Goal: Book appointment/travel/reservation

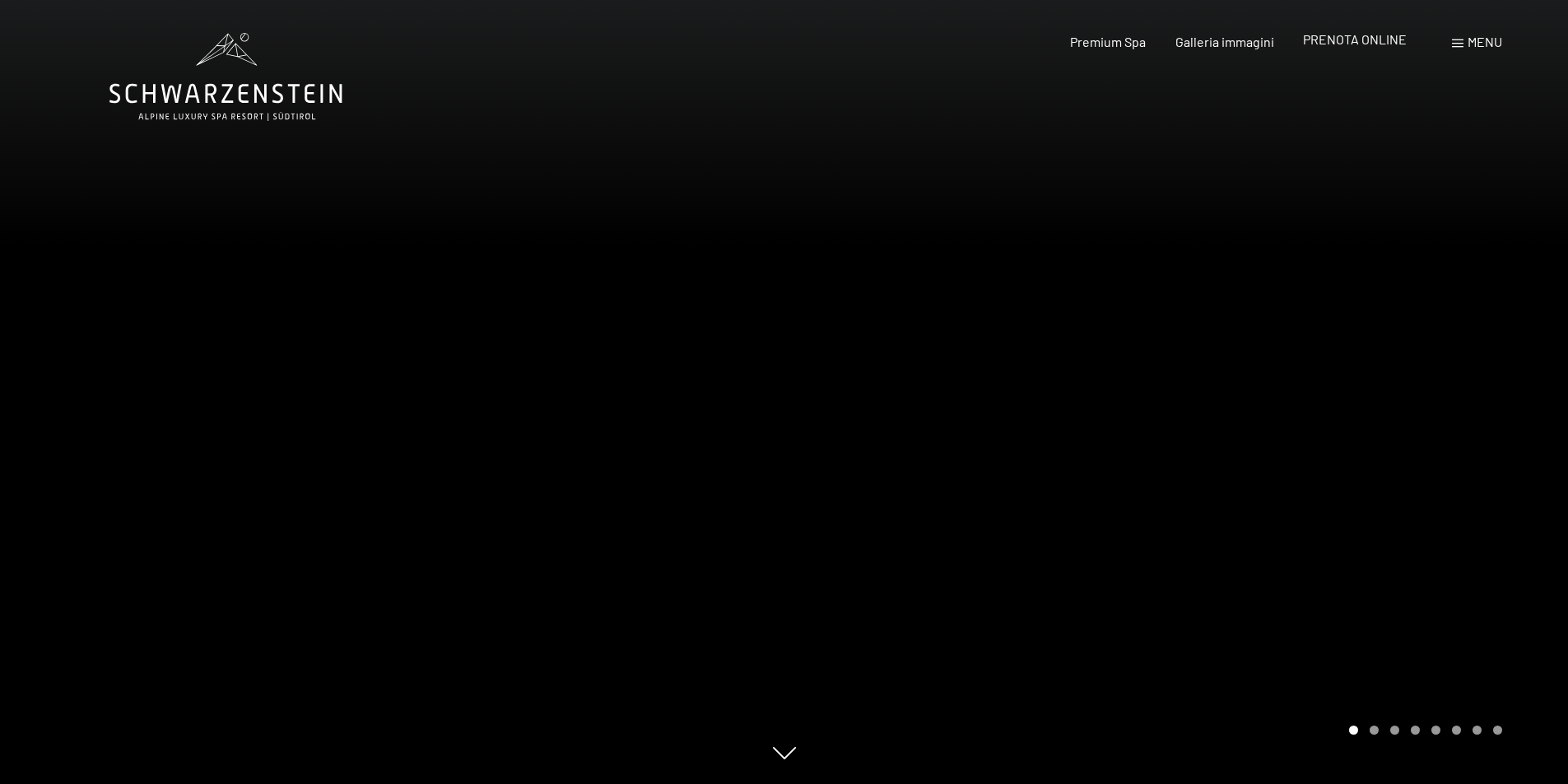
click at [1354, 43] on span "PRENOTA ONLINE" at bounding box center [1355, 39] width 104 height 15
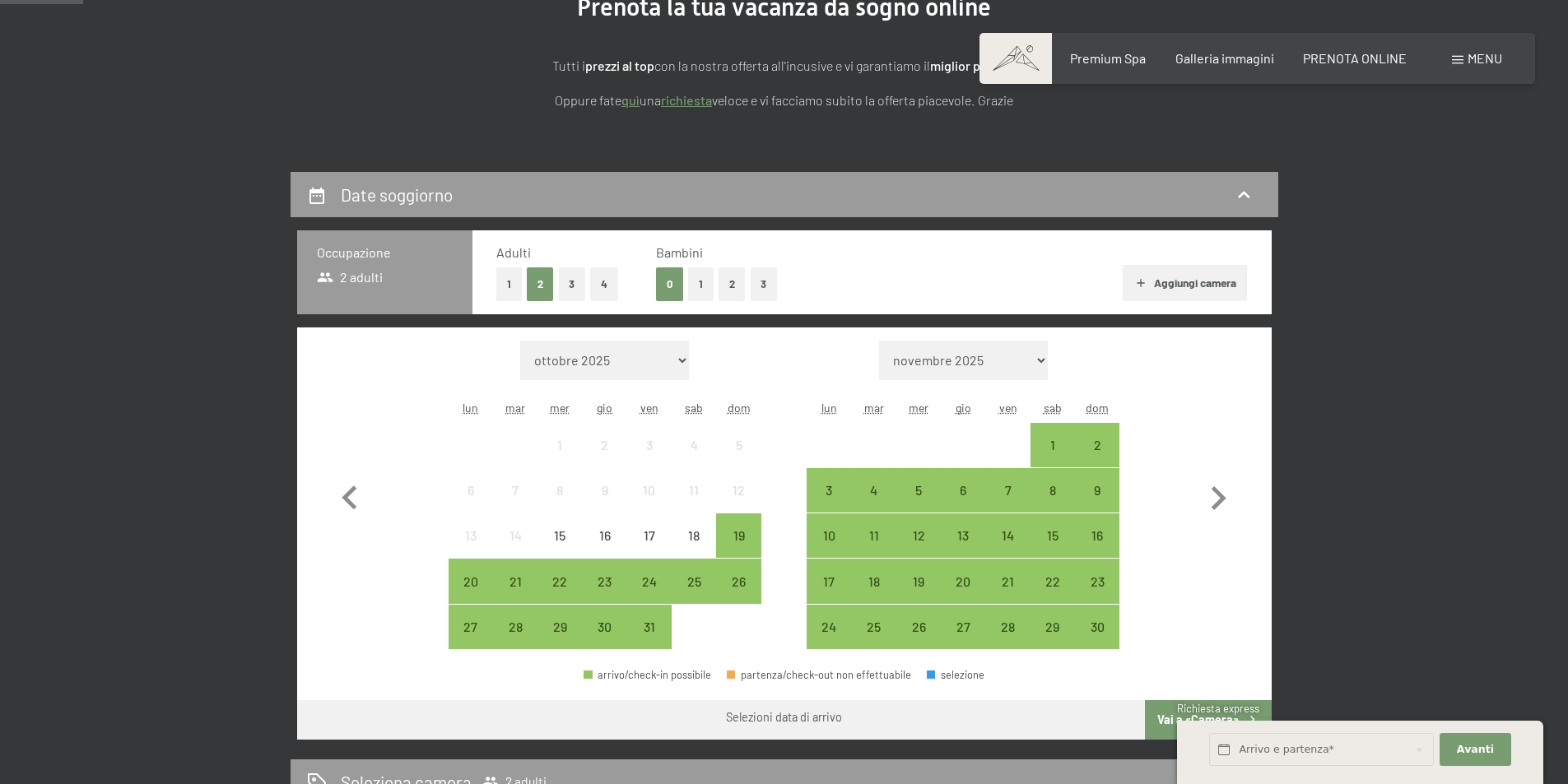
scroll to position [329, 0]
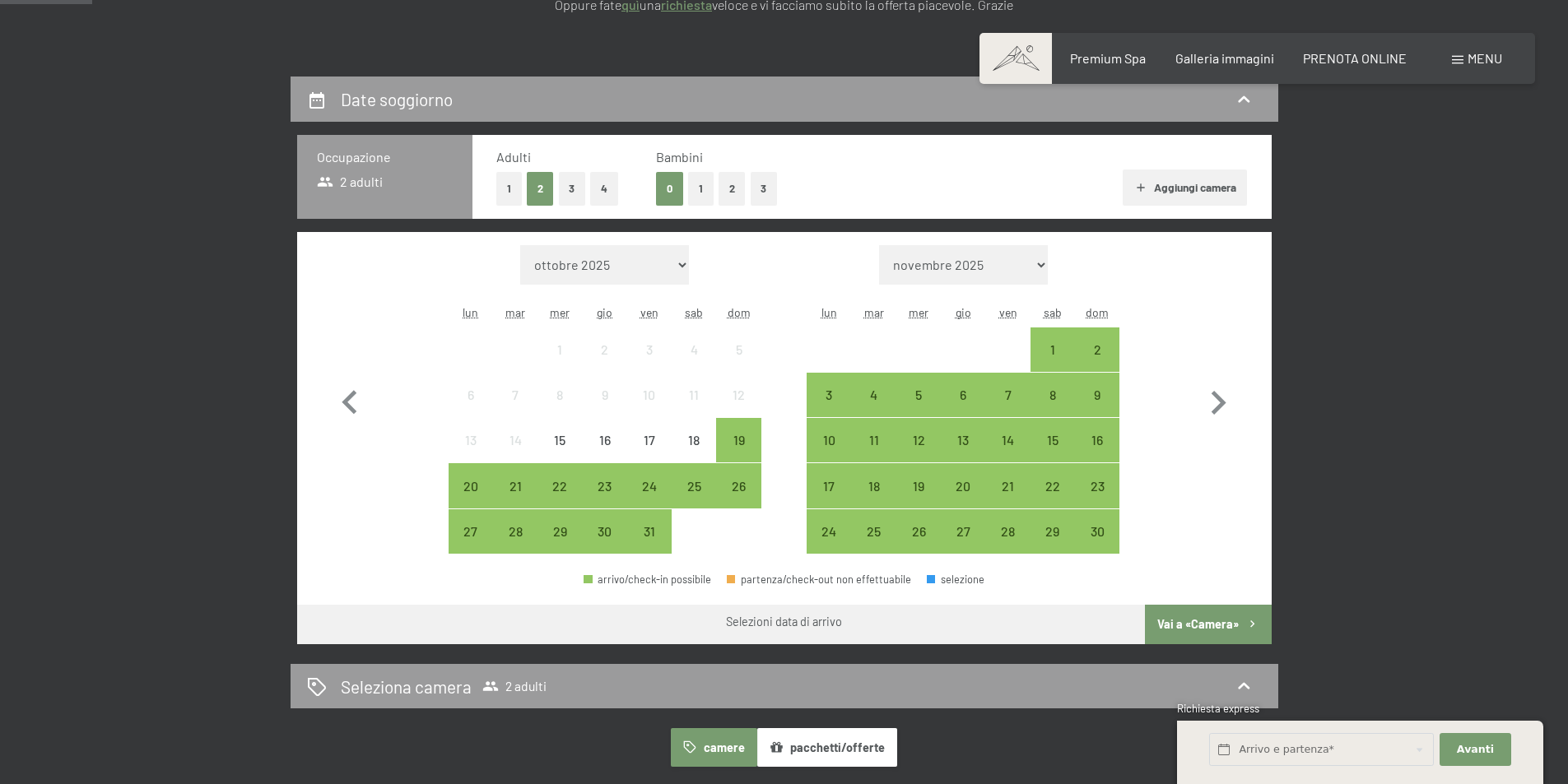
click at [514, 190] on button "1" at bounding box center [509, 189] width 26 height 34
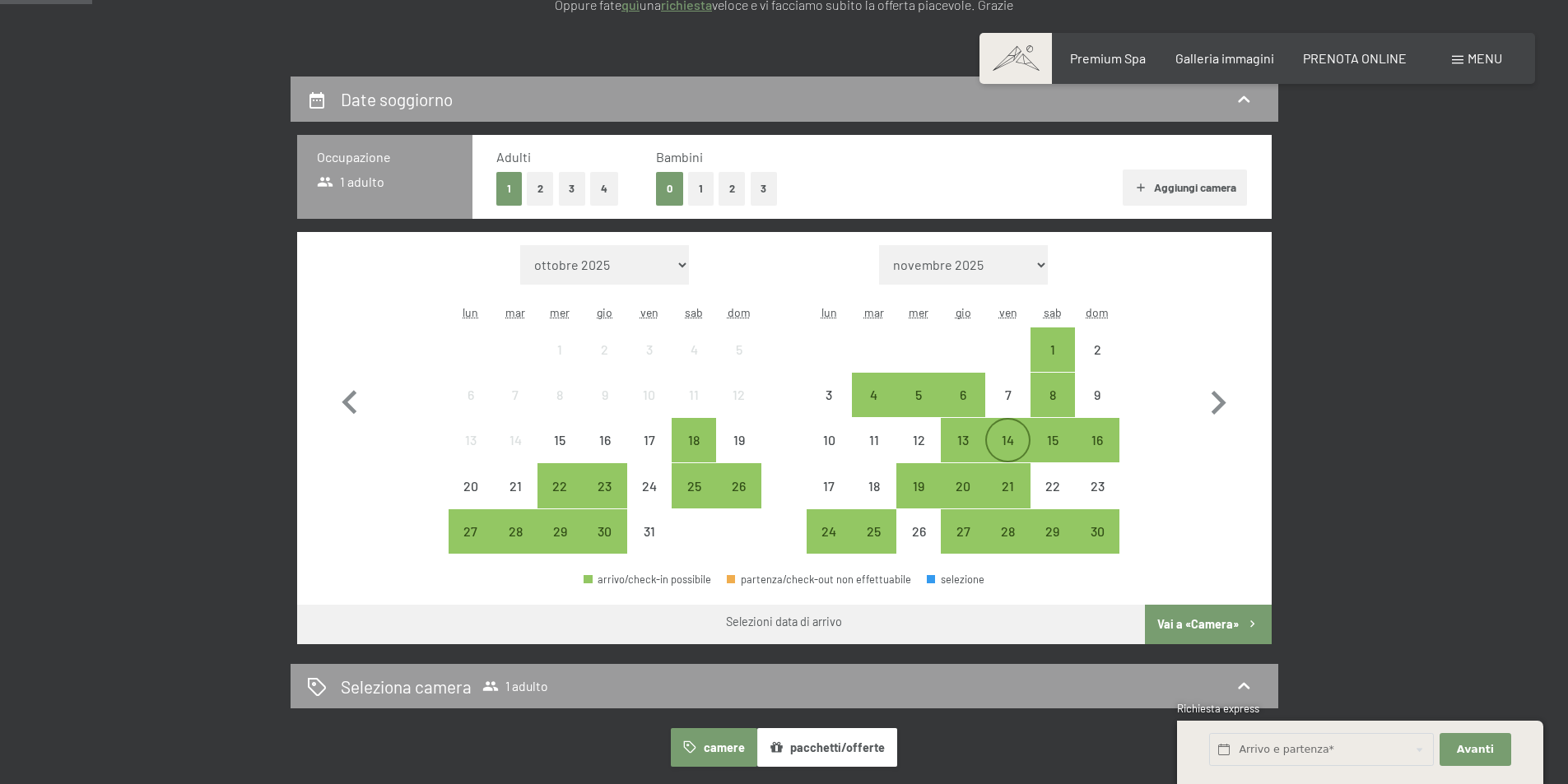
click at [1026, 441] on div "14" at bounding box center [1007, 455] width 41 height 41
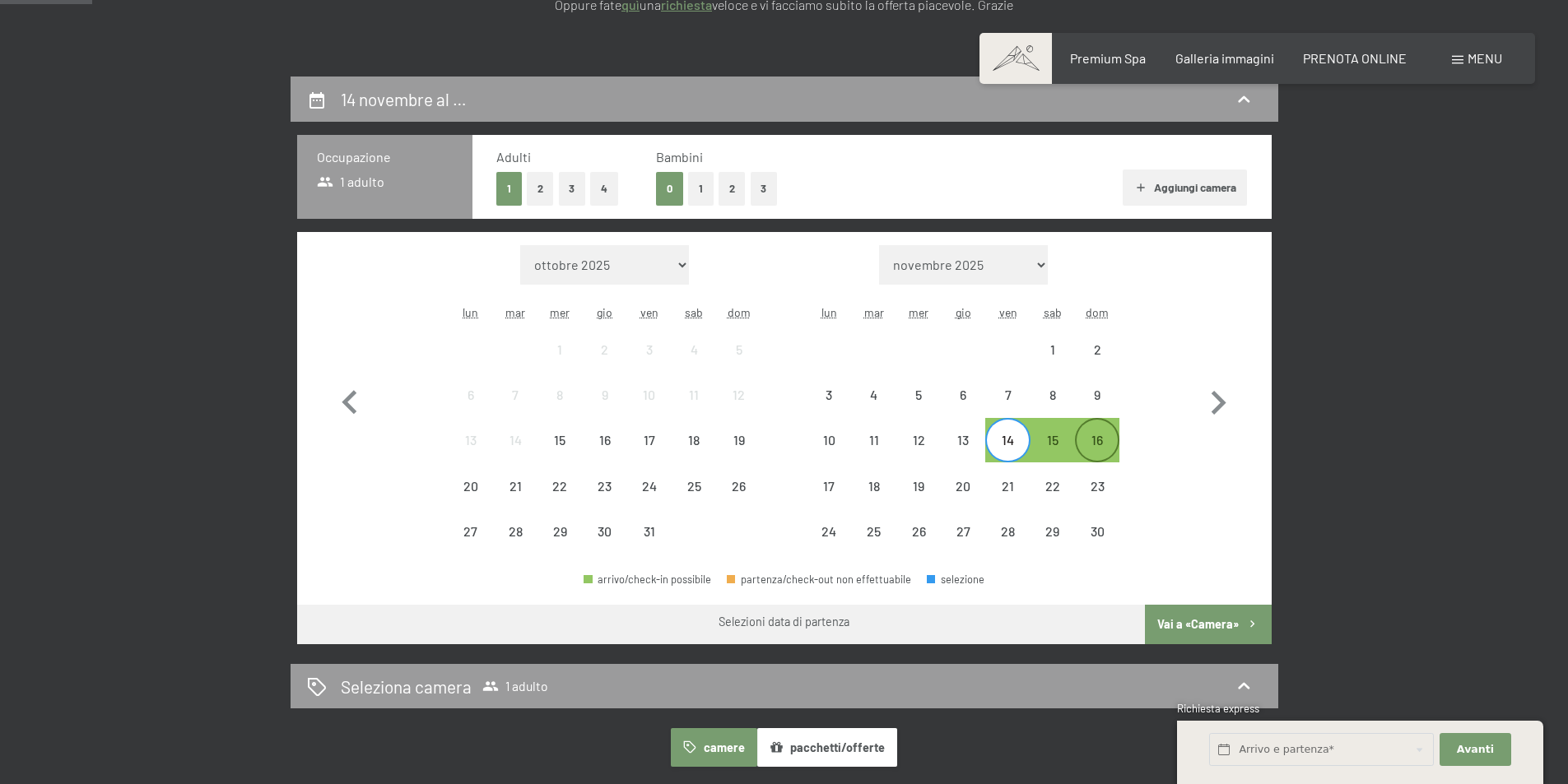
click at [1085, 444] on div "16" at bounding box center [1097, 455] width 41 height 41
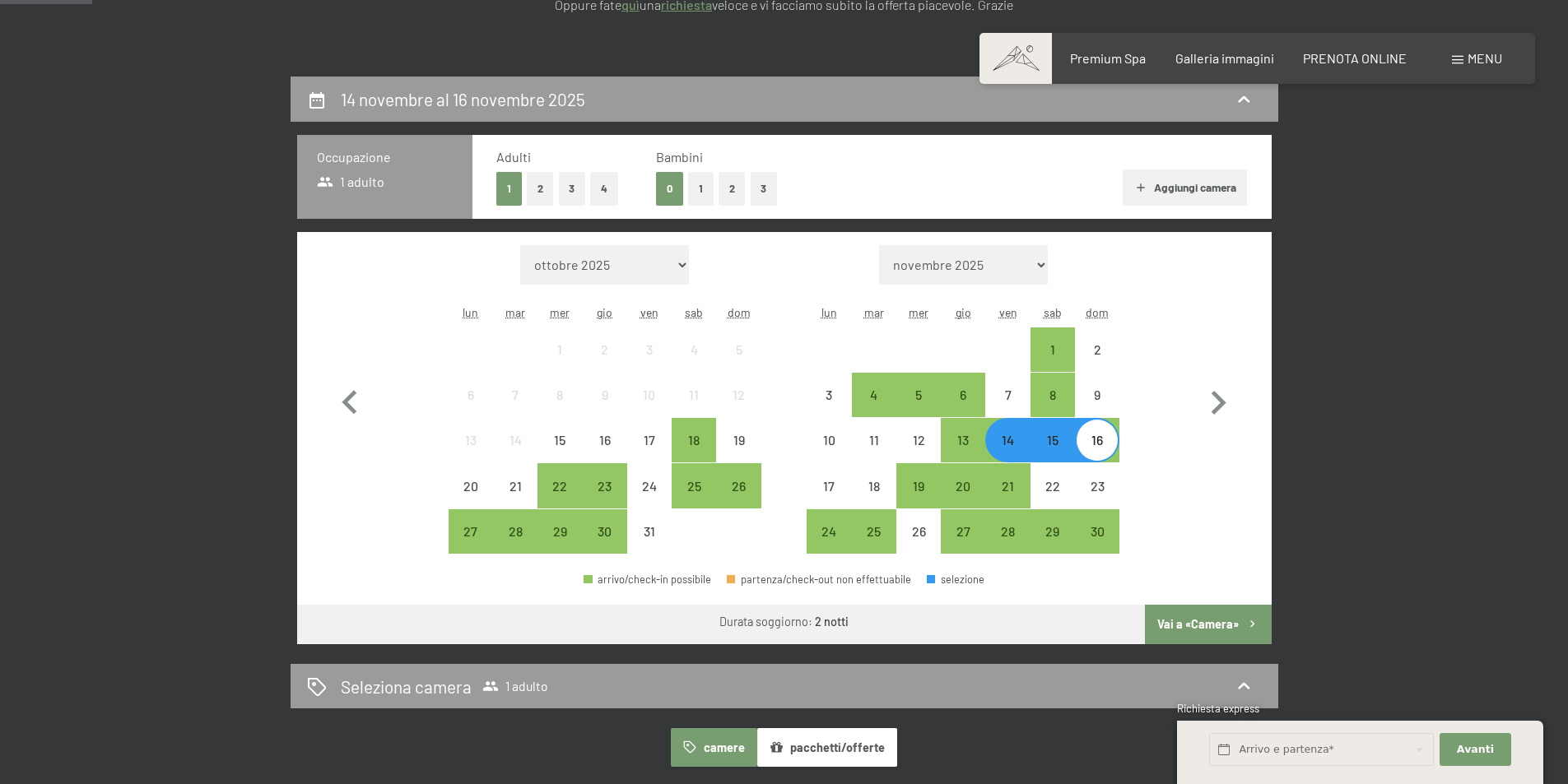
click at [1198, 621] on button "Vai a «Camera»" at bounding box center [1208, 625] width 126 height 39
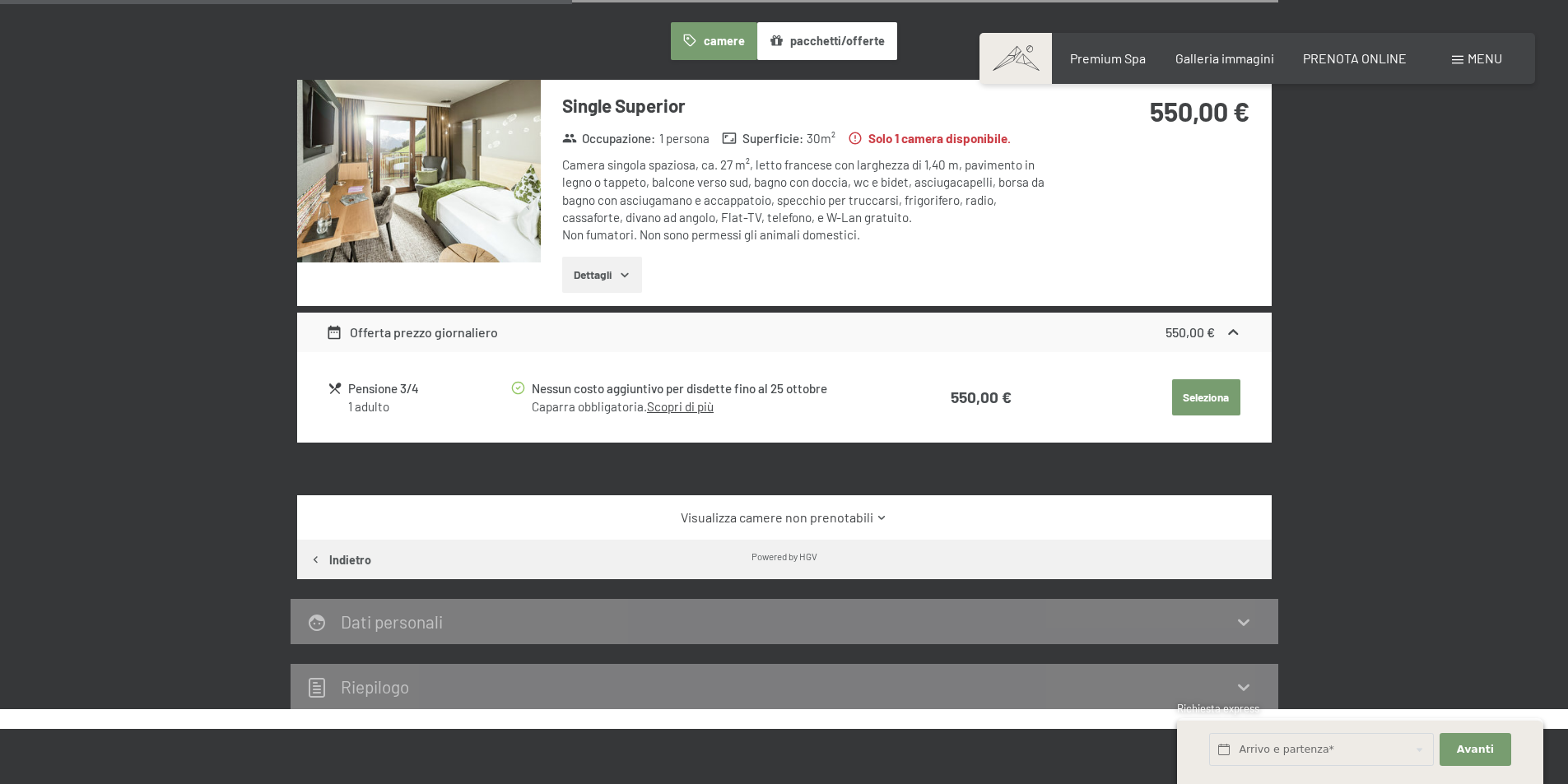
scroll to position [488, 0]
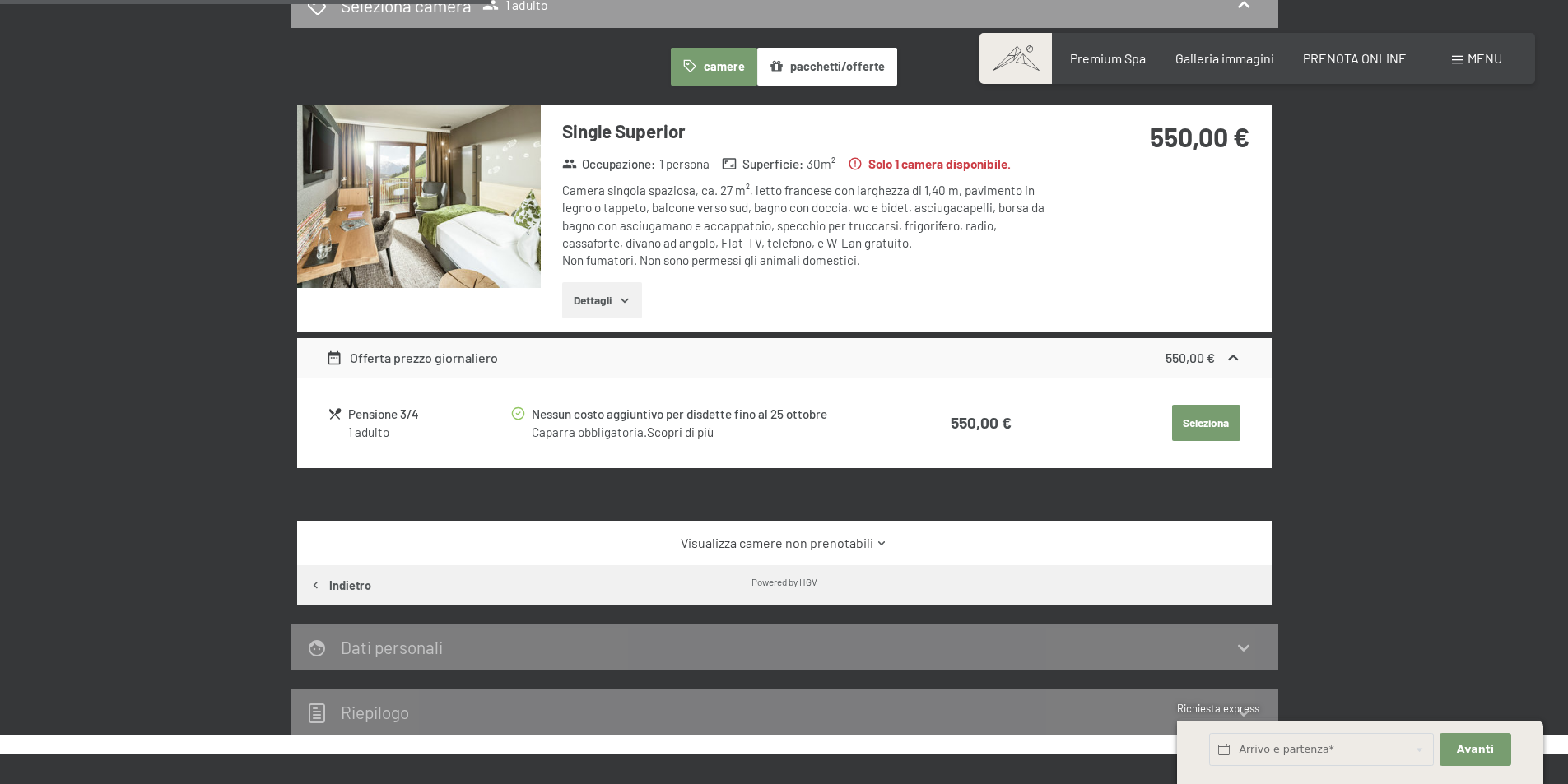
click at [587, 289] on button "Dettagli" at bounding box center [602, 300] width 80 height 37
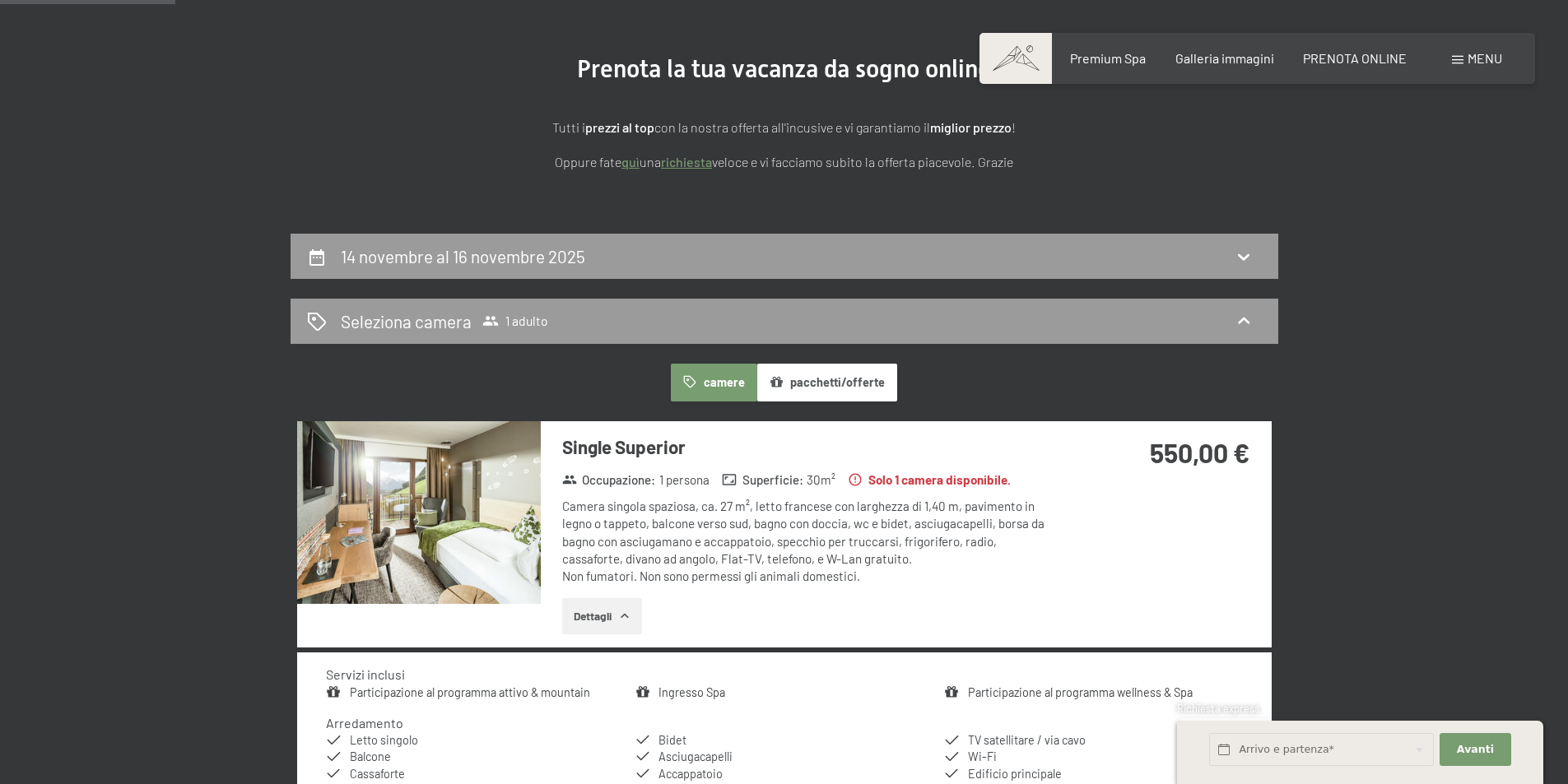
scroll to position [159, 0]
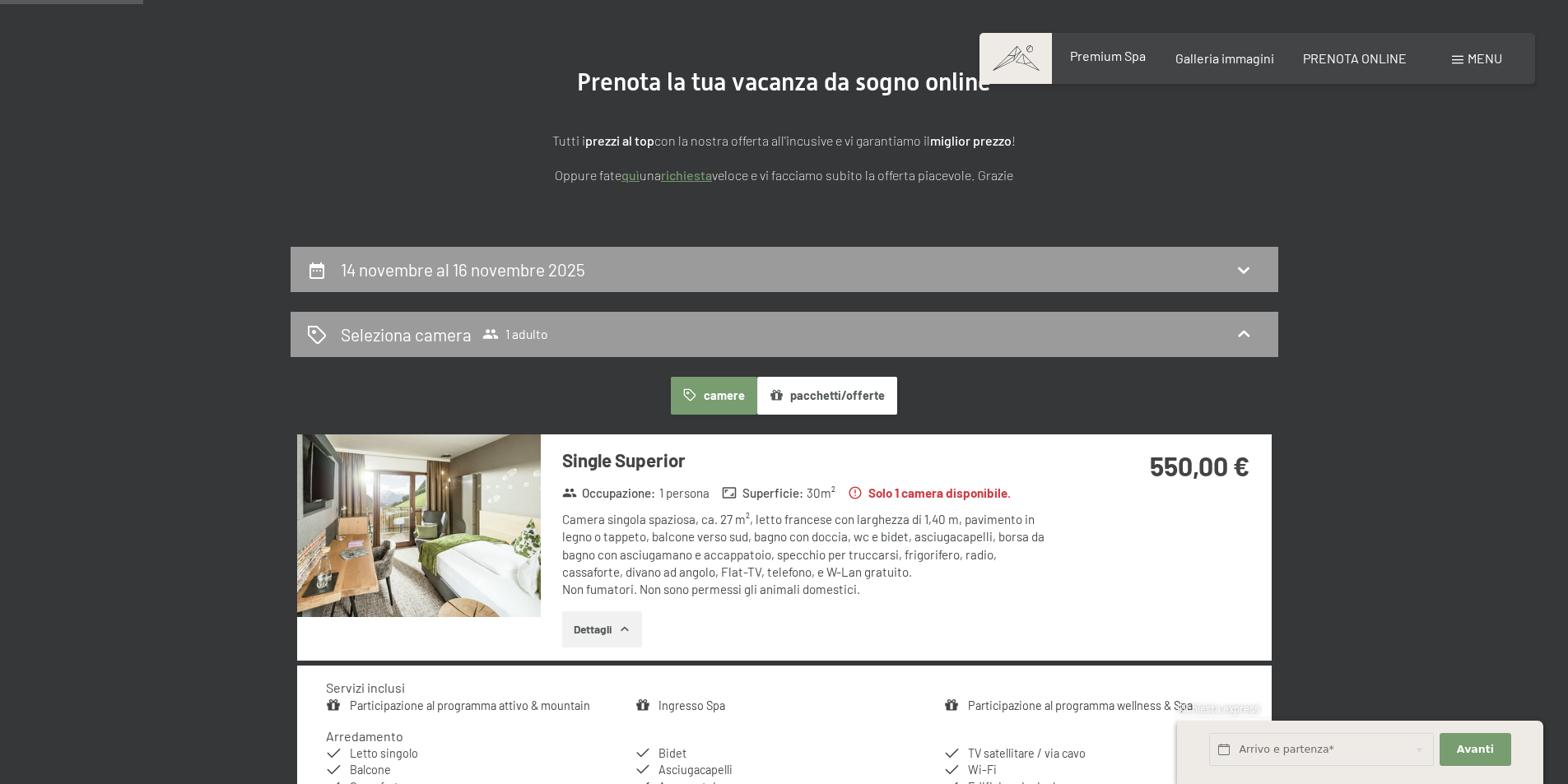
click at [1098, 55] on span "Premium Spa" at bounding box center [1107, 55] width 76 height 15
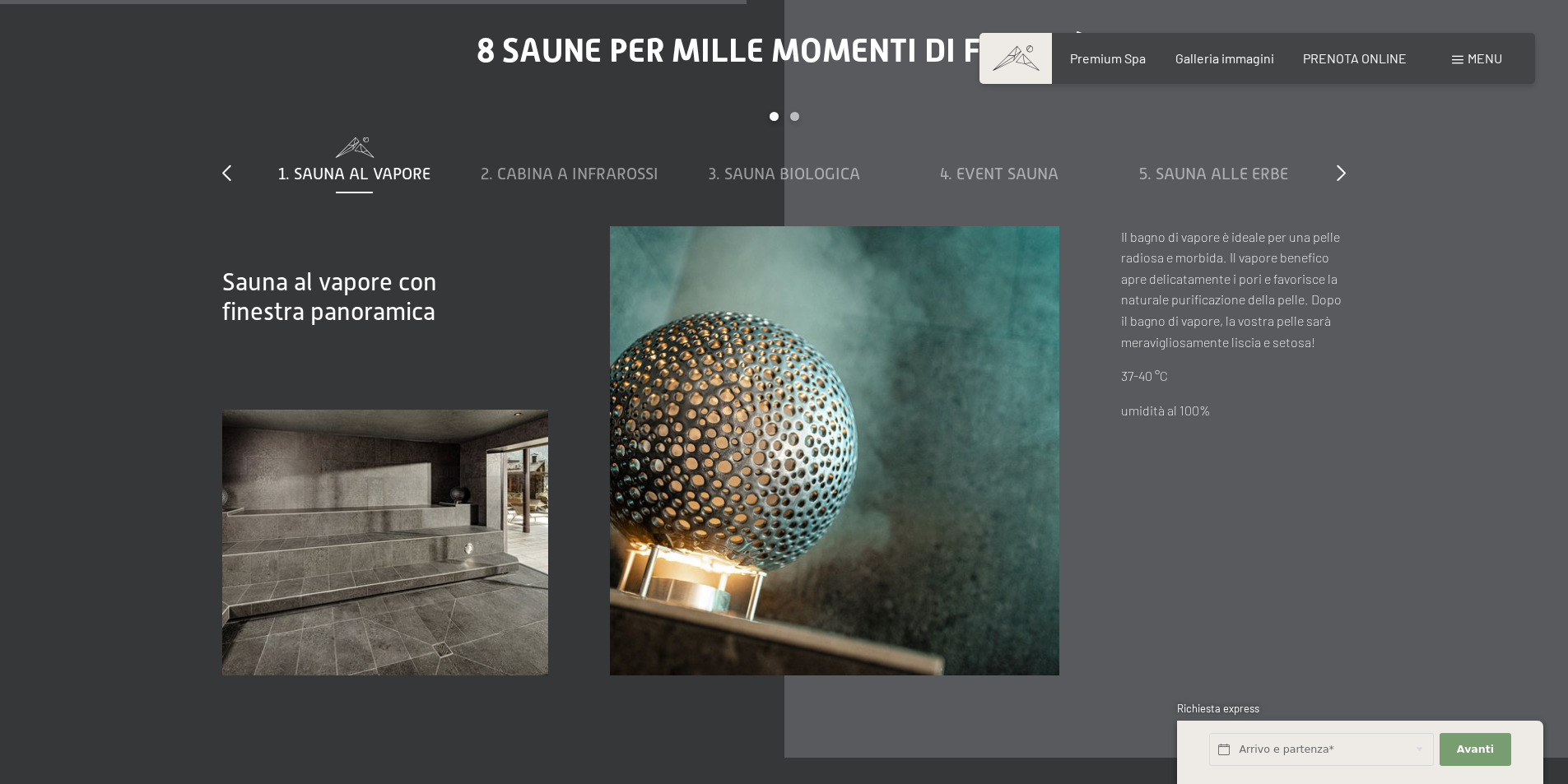
scroll to position [6008, 0]
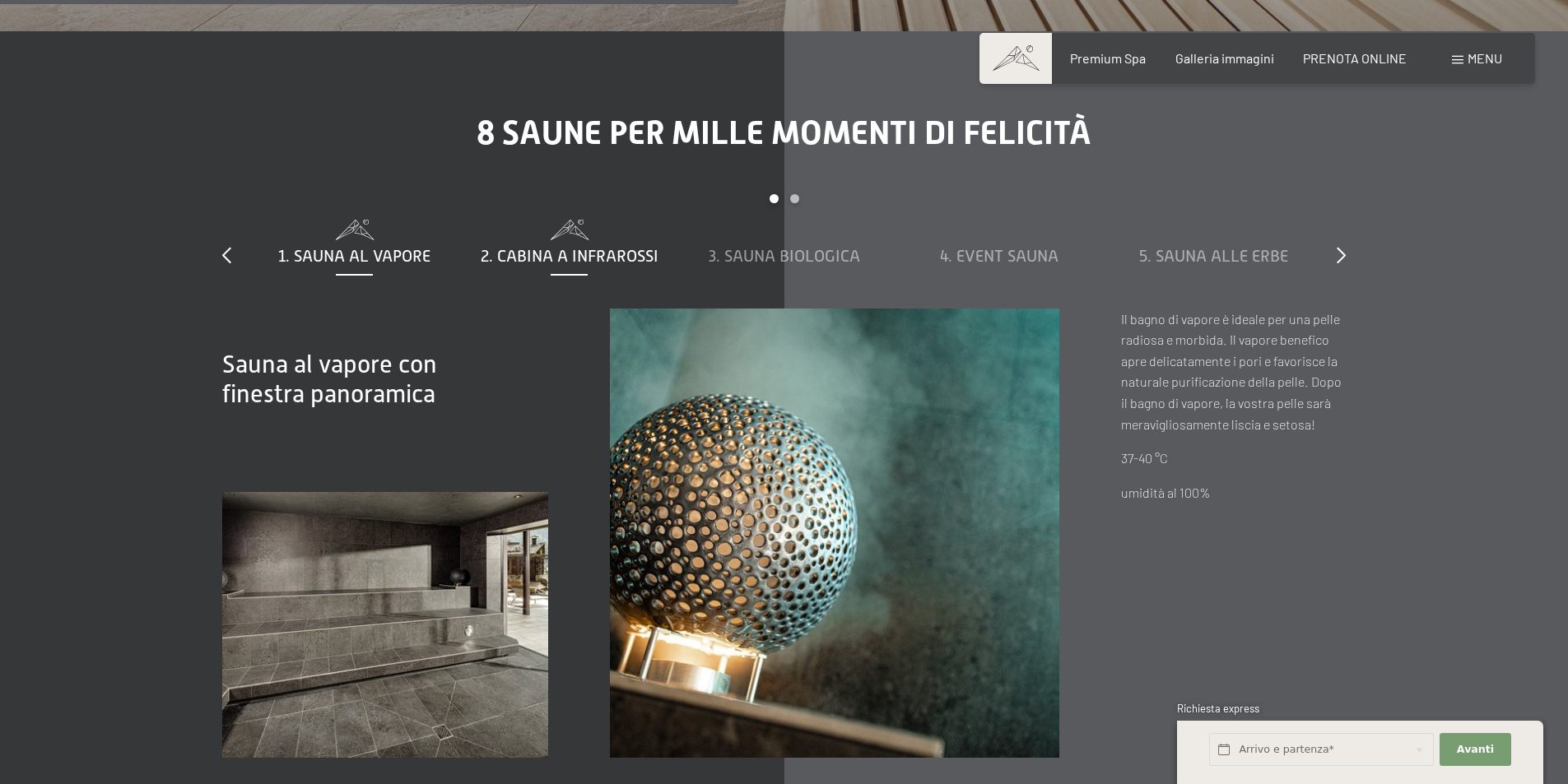
click at [633, 247] on span "2. Cabina a infrarossi" at bounding box center [569, 255] width 178 height 18
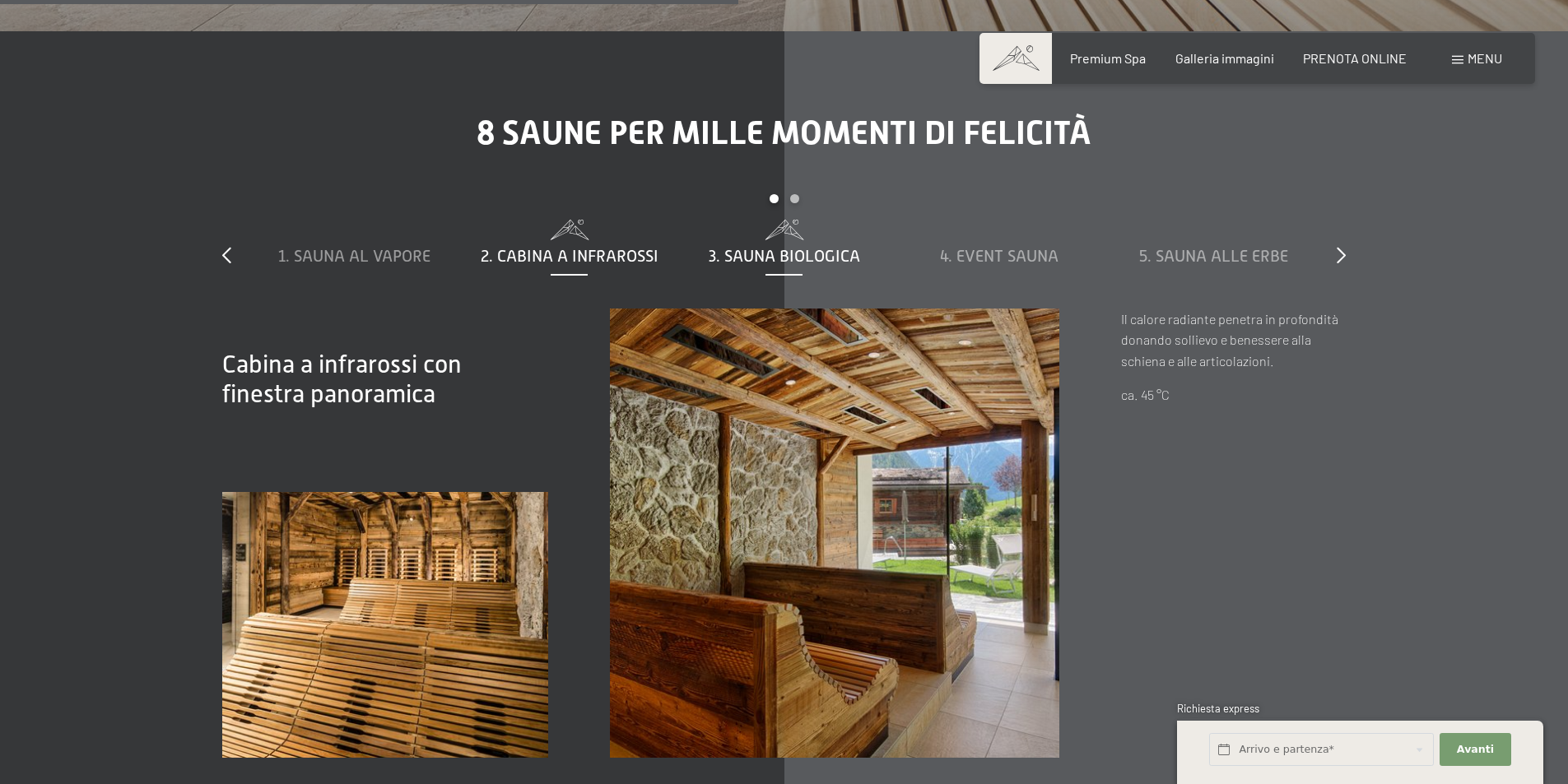
click at [750, 247] on span "3. Sauna biologica" at bounding box center [784, 255] width 152 height 18
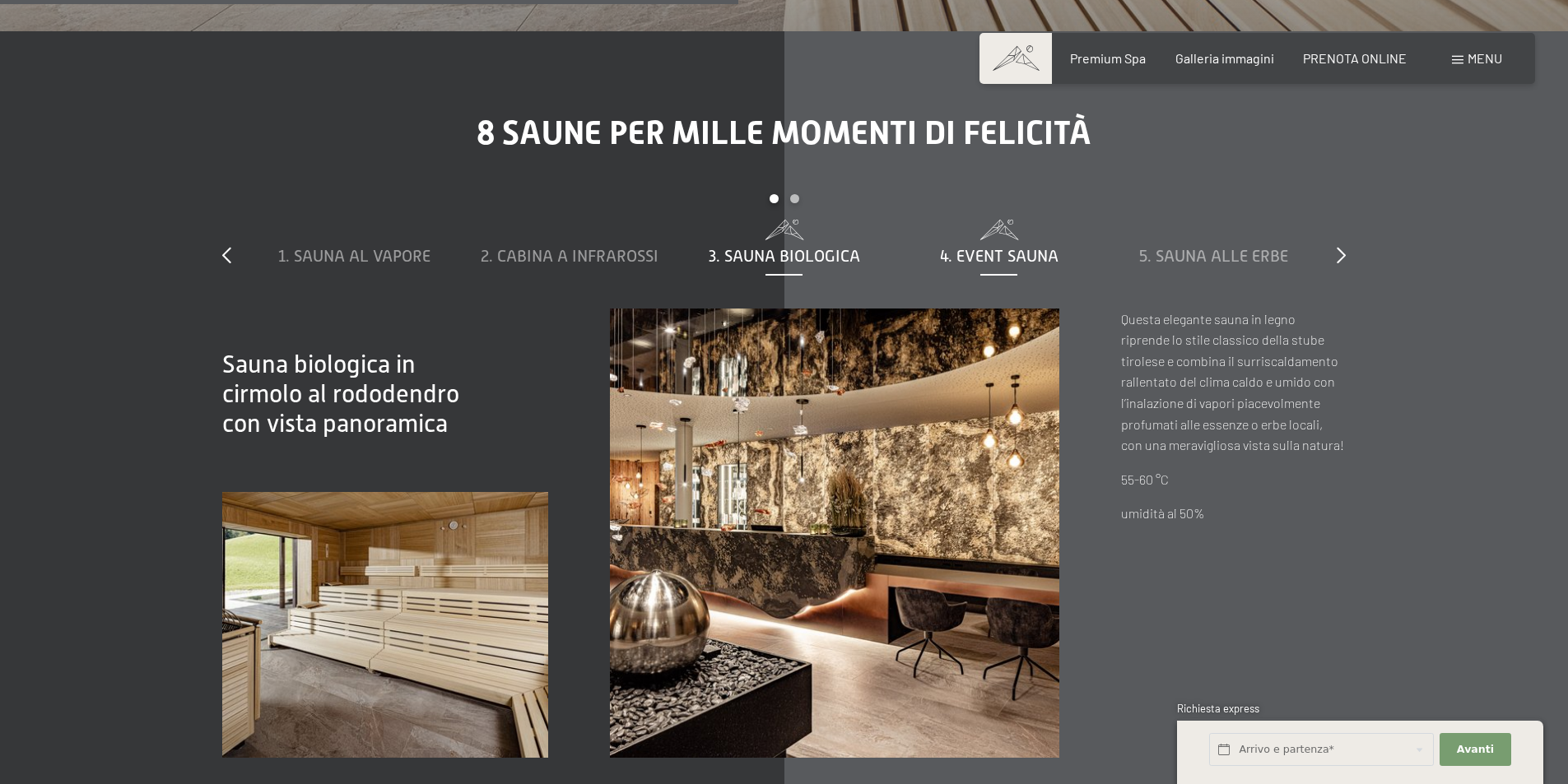
click at [935, 244] on div "4. Event Sauna" at bounding box center [999, 255] width 198 height 23
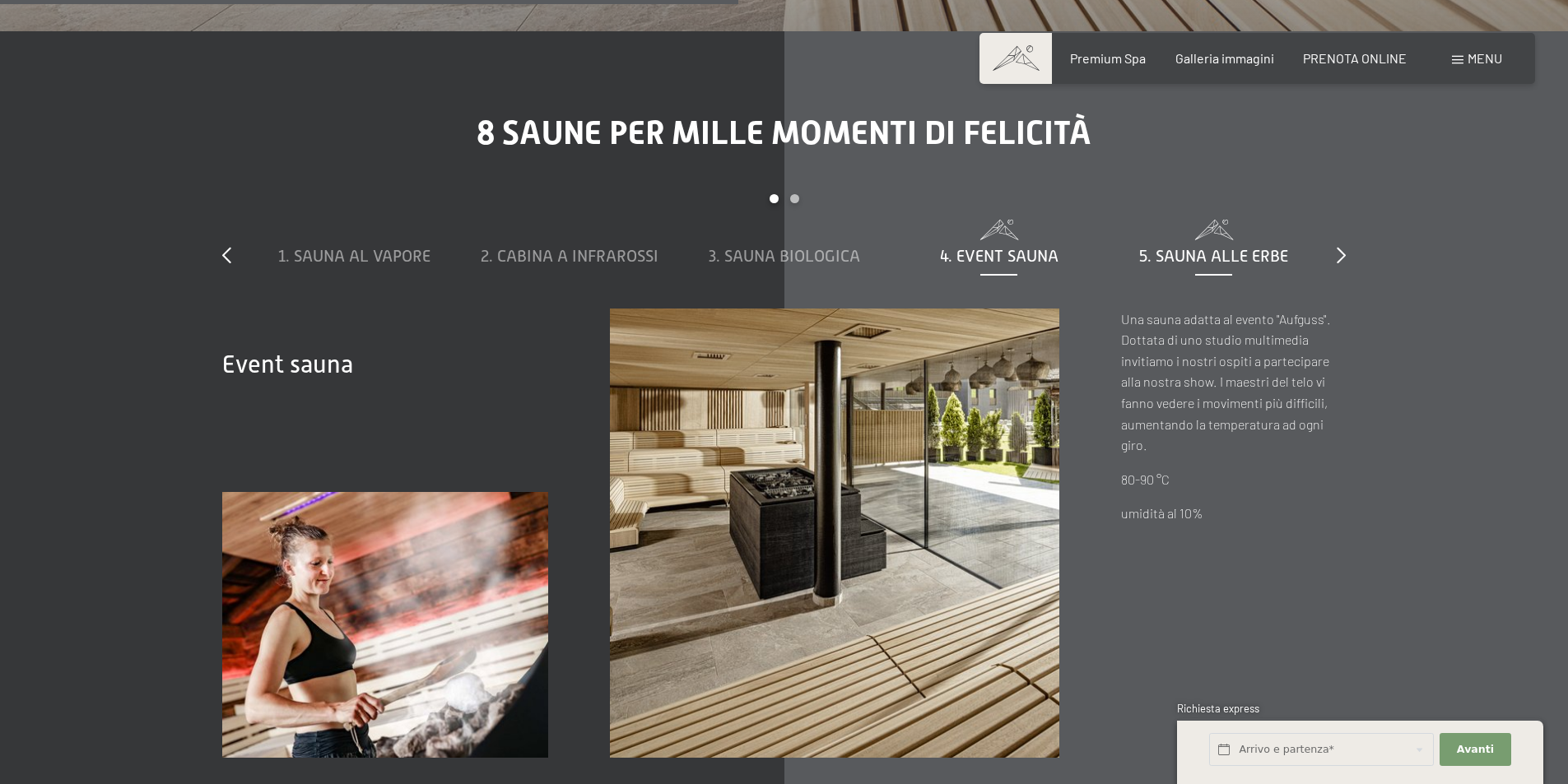
click at [1175, 247] on span "5. Sauna alle erbe" at bounding box center [1213, 255] width 149 height 18
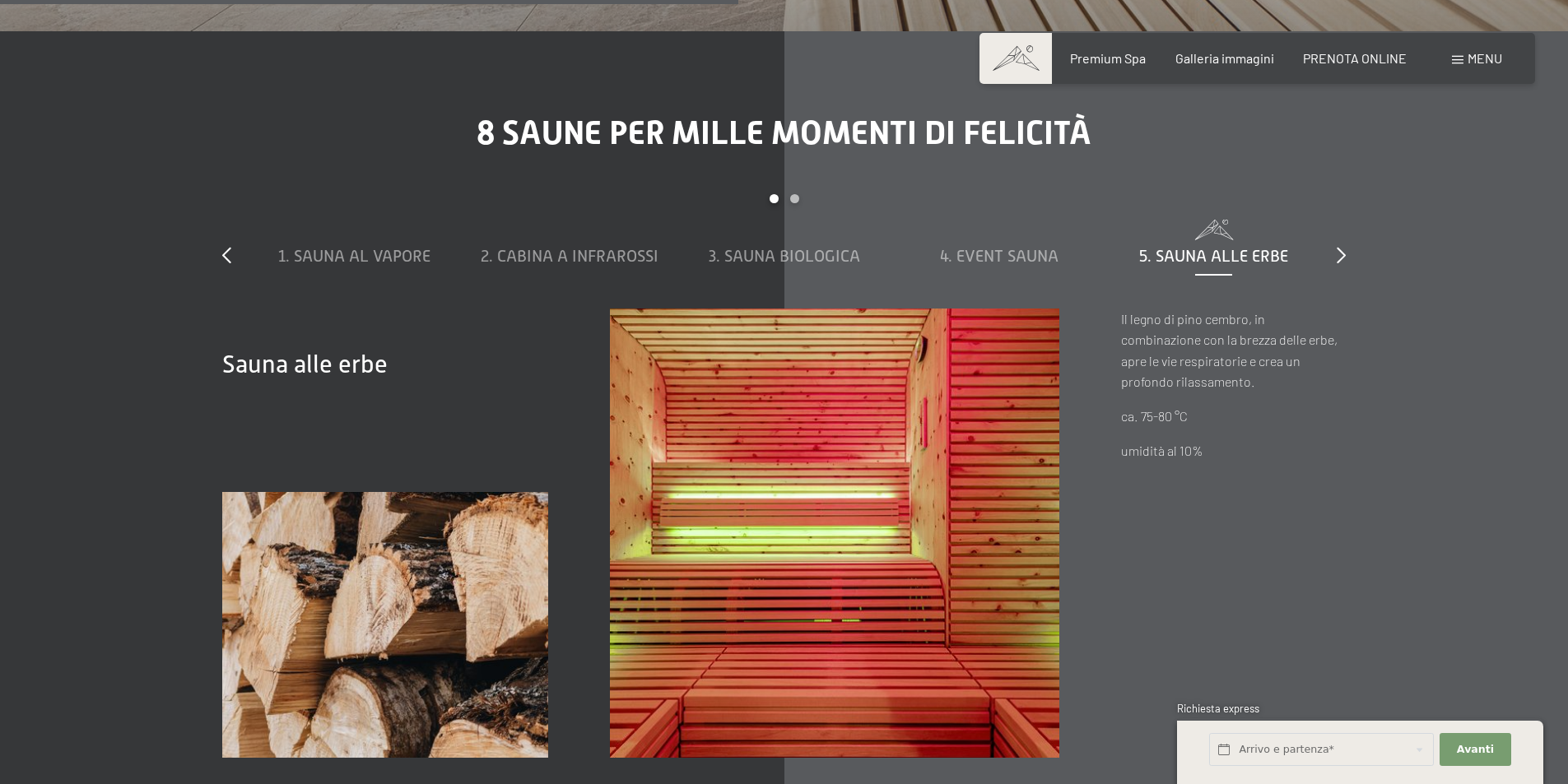
click at [1353, 214] on div "8 saune per mille momenti di felicità slide 1 to 5 of 8 1. Sauna al vapore 2. C…" at bounding box center [784, 435] width 1247 height 644
click at [1334, 208] on div "slide 1 to 5 of 8 1. Sauna al vapore 2. Cabina a infrarossi 3. Sauna biologica …" at bounding box center [784, 251] width 1124 height 114
click at [1345, 247] on icon at bounding box center [1341, 255] width 9 height 16
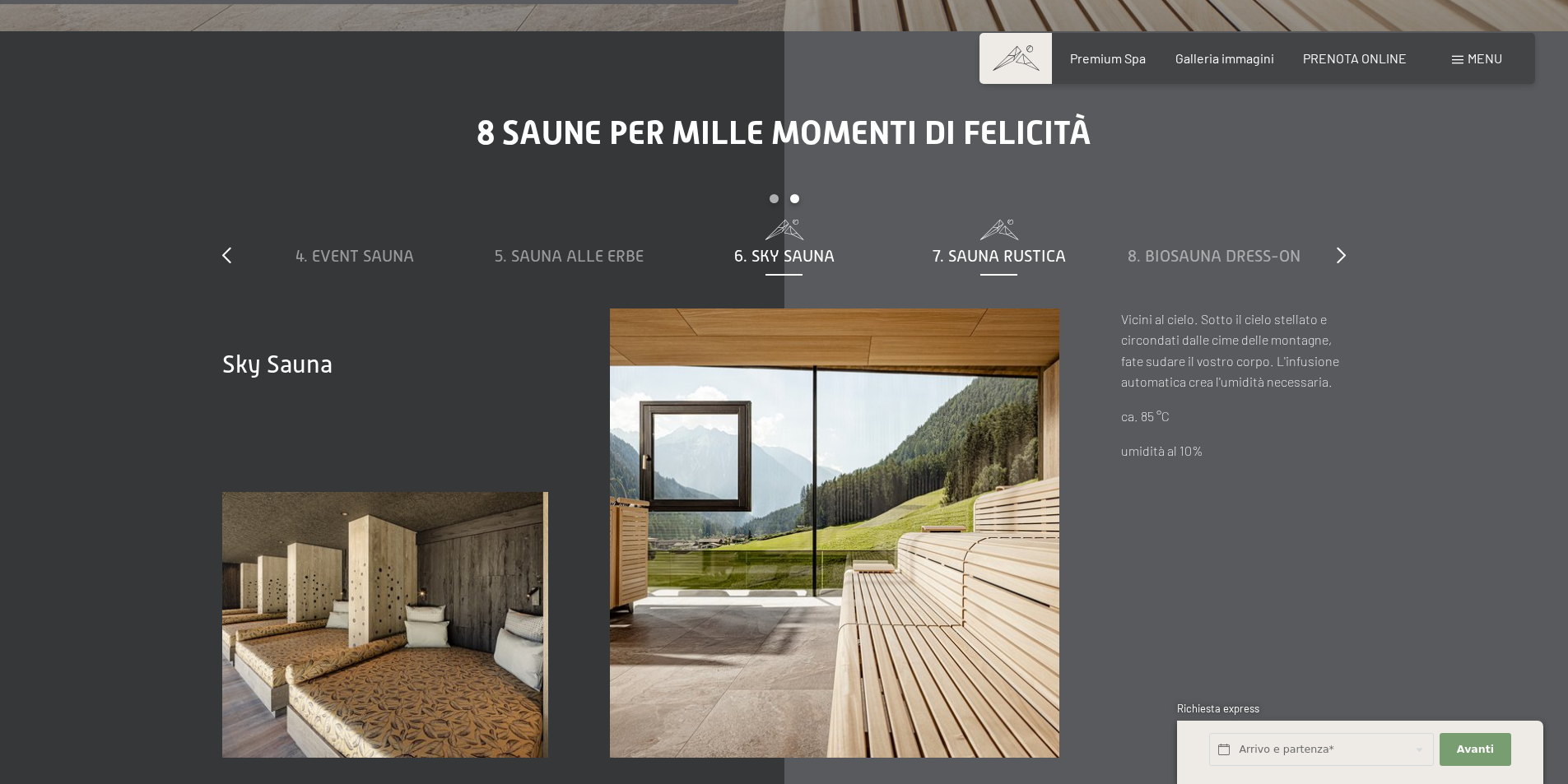
click at [1009, 247] on span "7. Sauna rustica" at bounding box center [999, 255] width 134 height 18
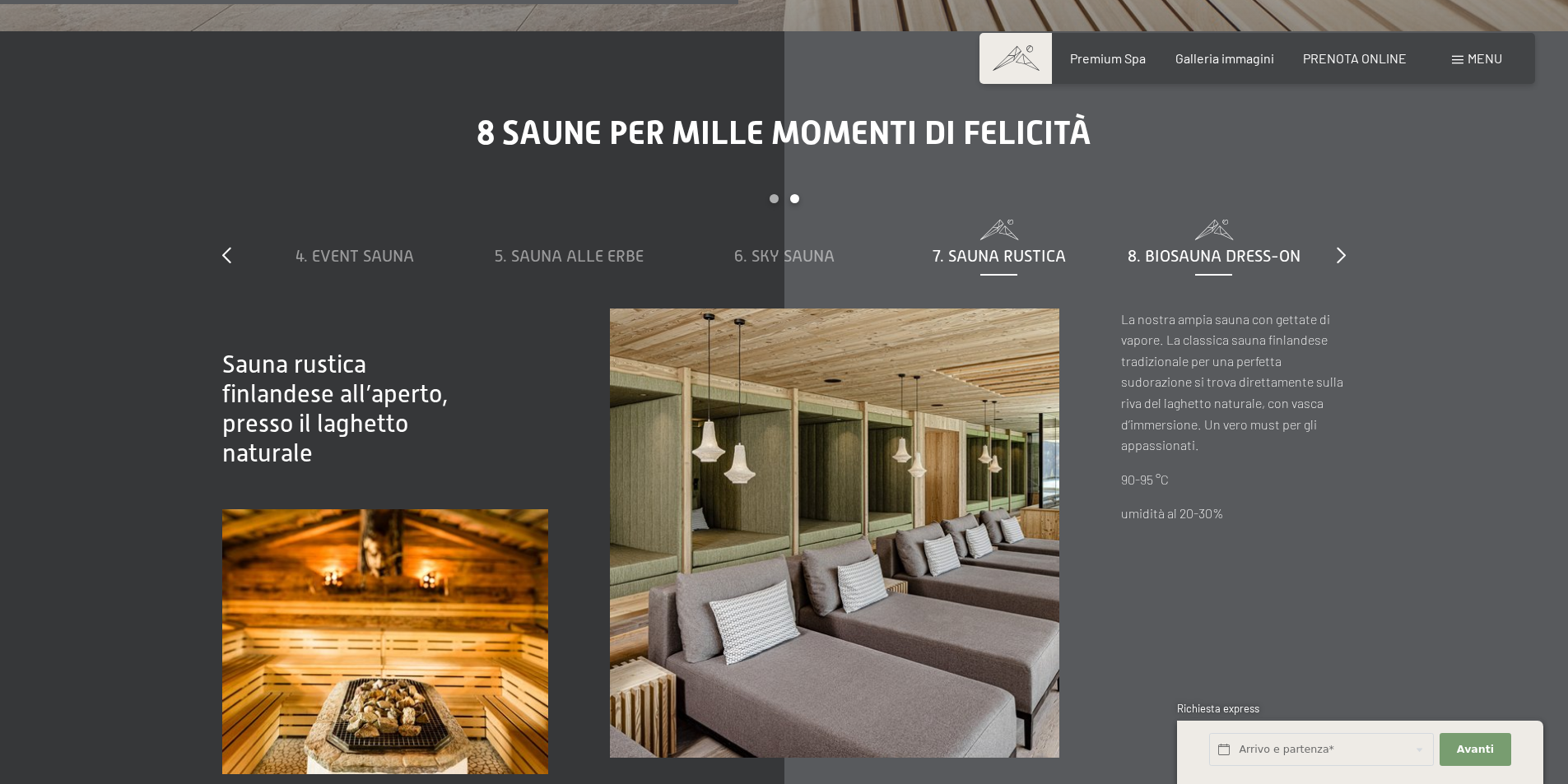
click at [1159, 247] on span "8. Biosauna dress-on" at bounding box center [1214, 255] width 173 height 18
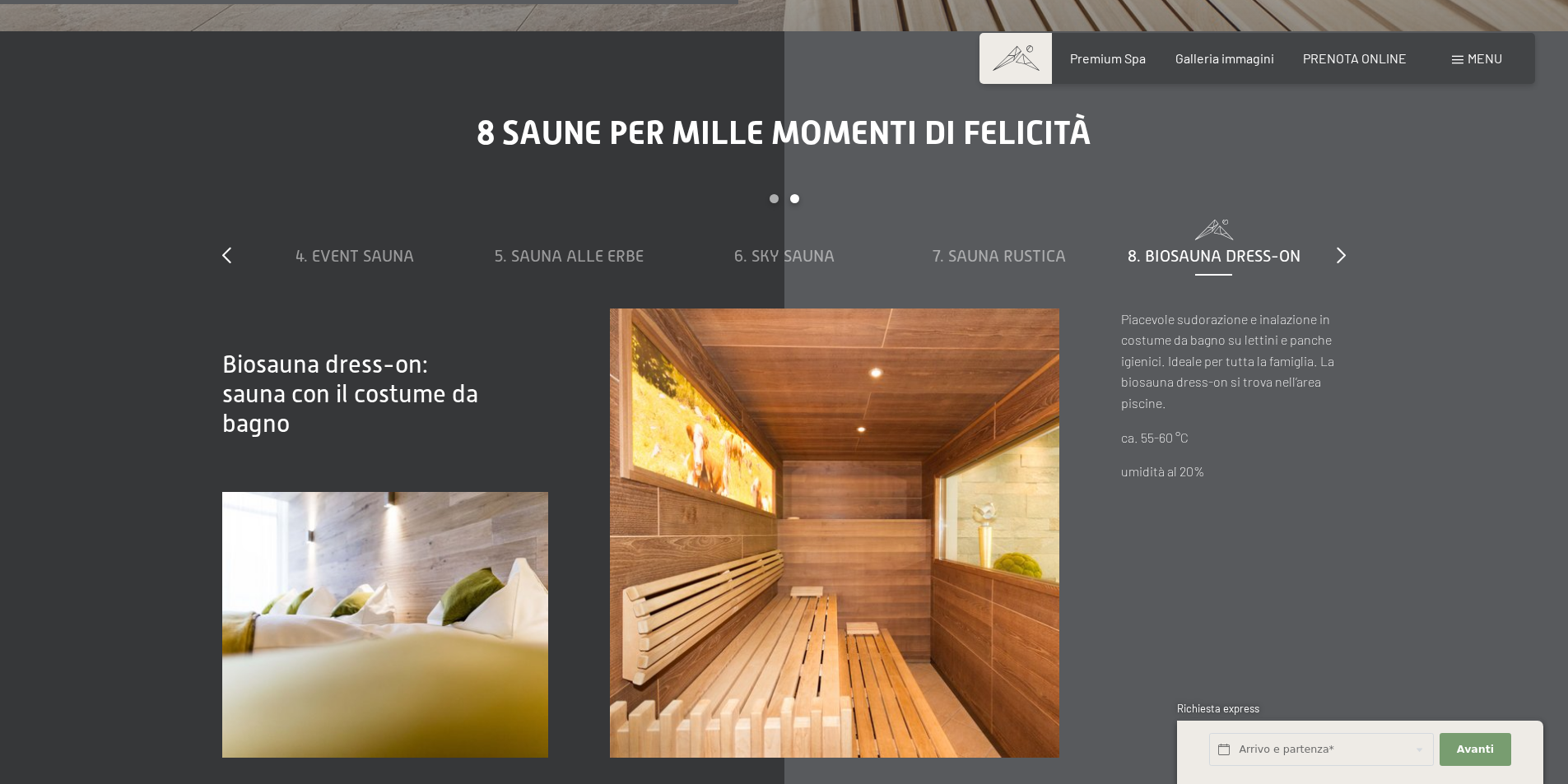
click at [1332, 219] on div "slide 4 to 8 of 8 1. Sauna al vapore 2. Cabina a infrarossi 3. Sauna biologica …" at bounding box center [784, 251] width 1124 height 114
click at [1334, 219] on div "slide 4 to 8 of 8 1. Sauna al vapore 2. Cabina a infrarossi 3. Sauna biologica …" at bounding box center [784, 251] width 1124 height 114
click at [1336, 247] on icon at bounding box center [1341, 255] width 9 height 16
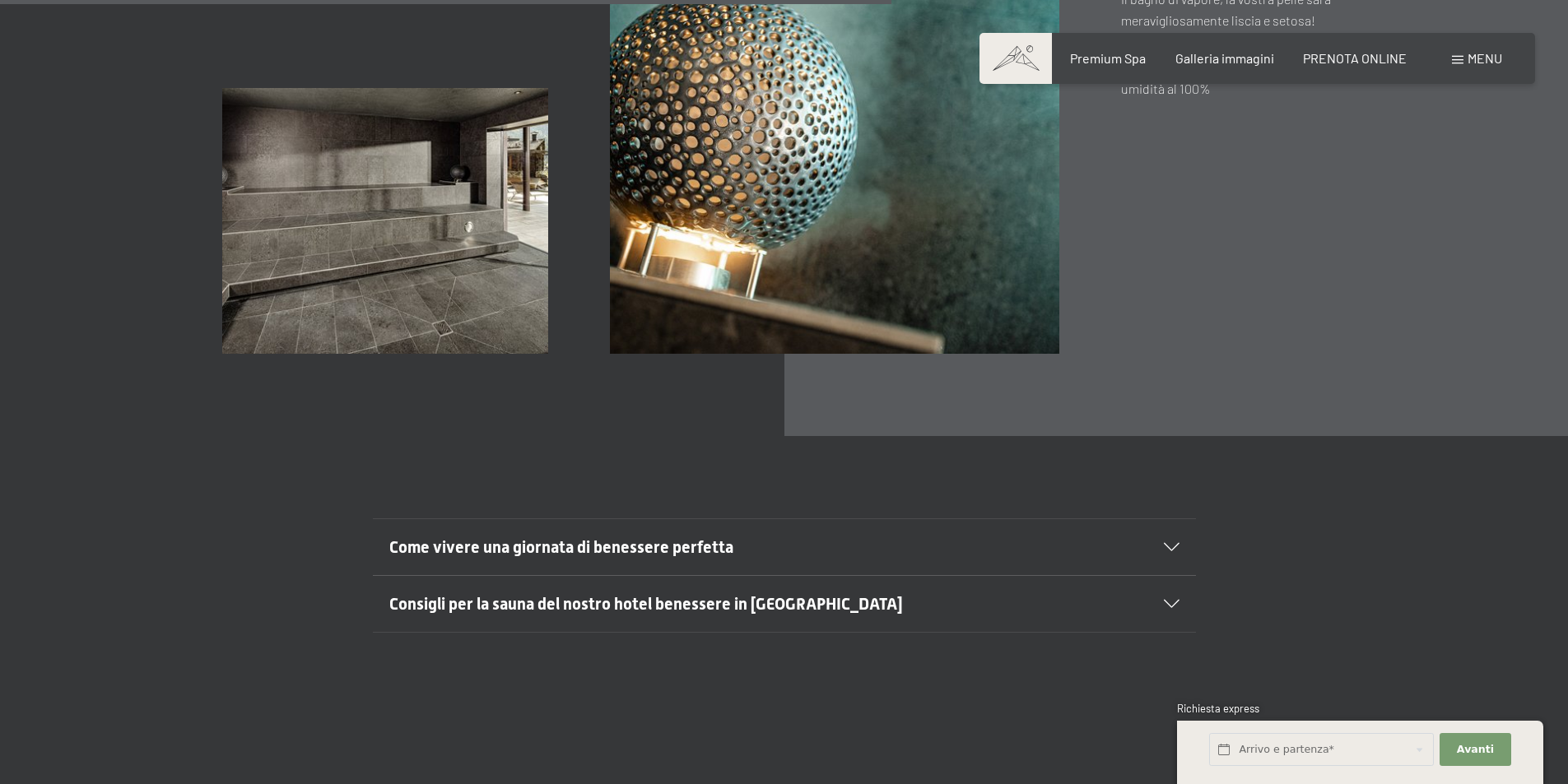
scroll to position [6667, 0]
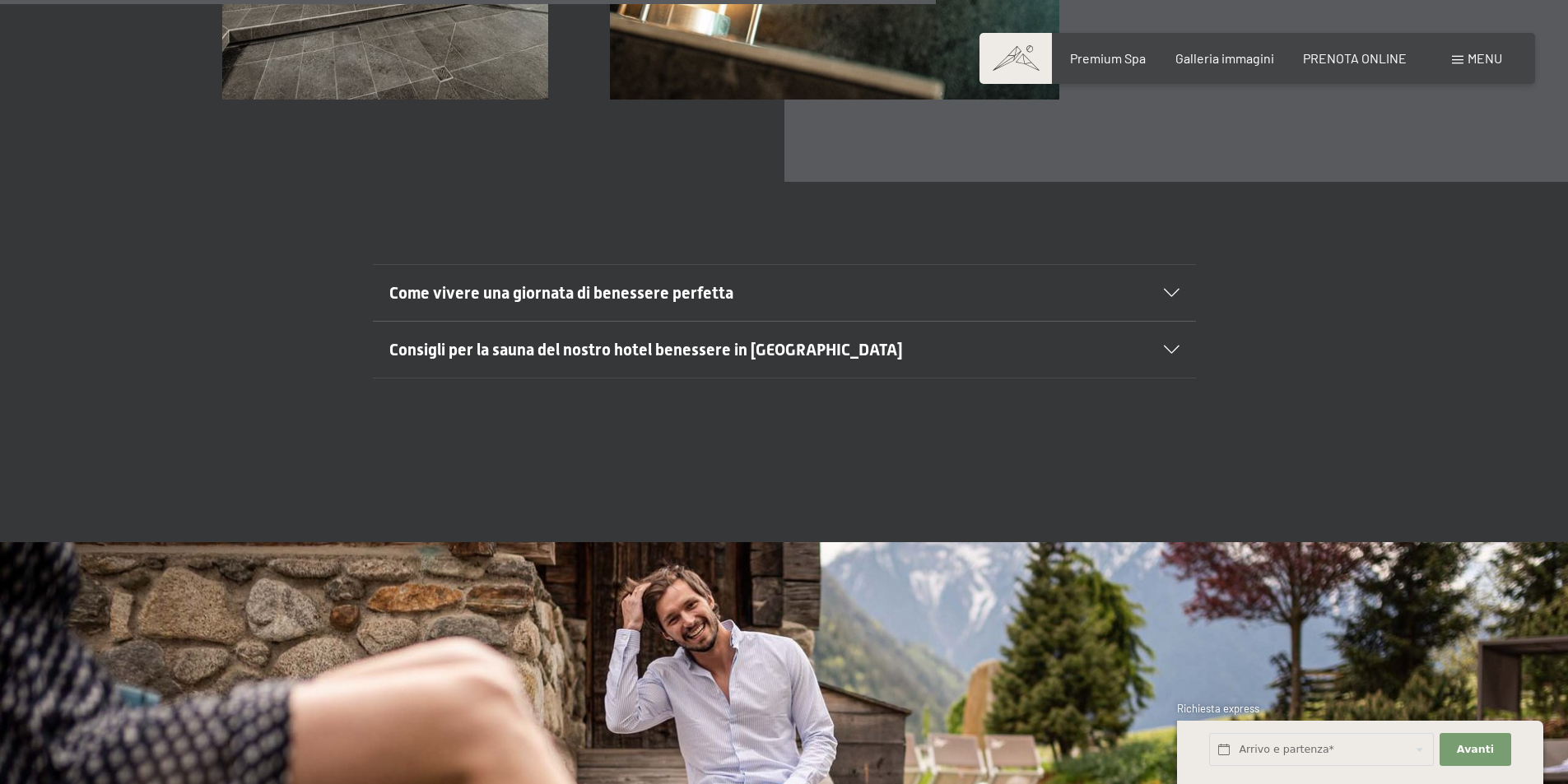
click at [1161, 265] on div "Come vivere una giornata di benessere perfetta" at bounding box center [784, 293] width 790 height 56
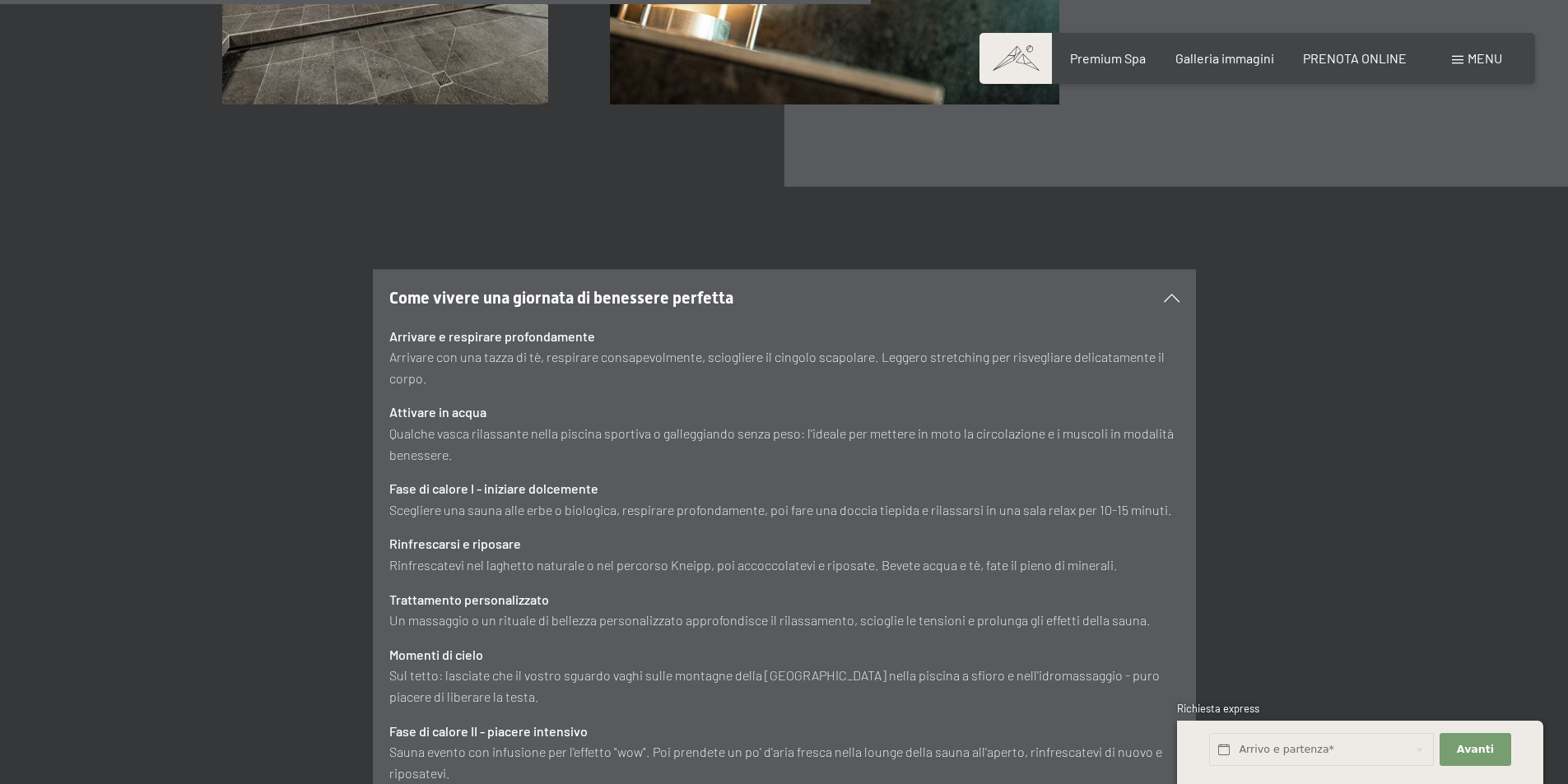
scroll to position [6584, 0]
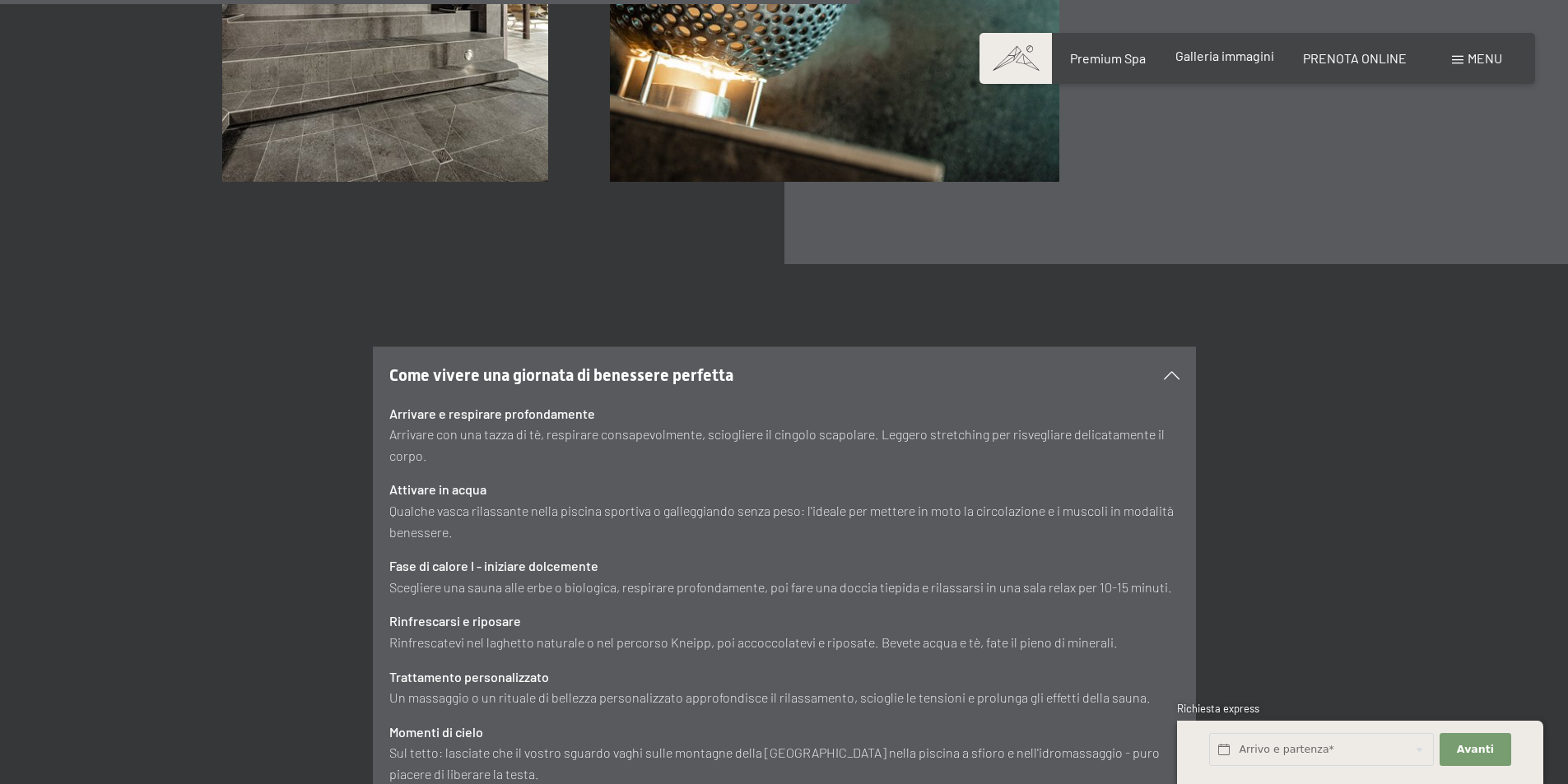
click at [1232, 61] on span "Galleria immagini" at bounding box center [1225, 55] width 99 height 15
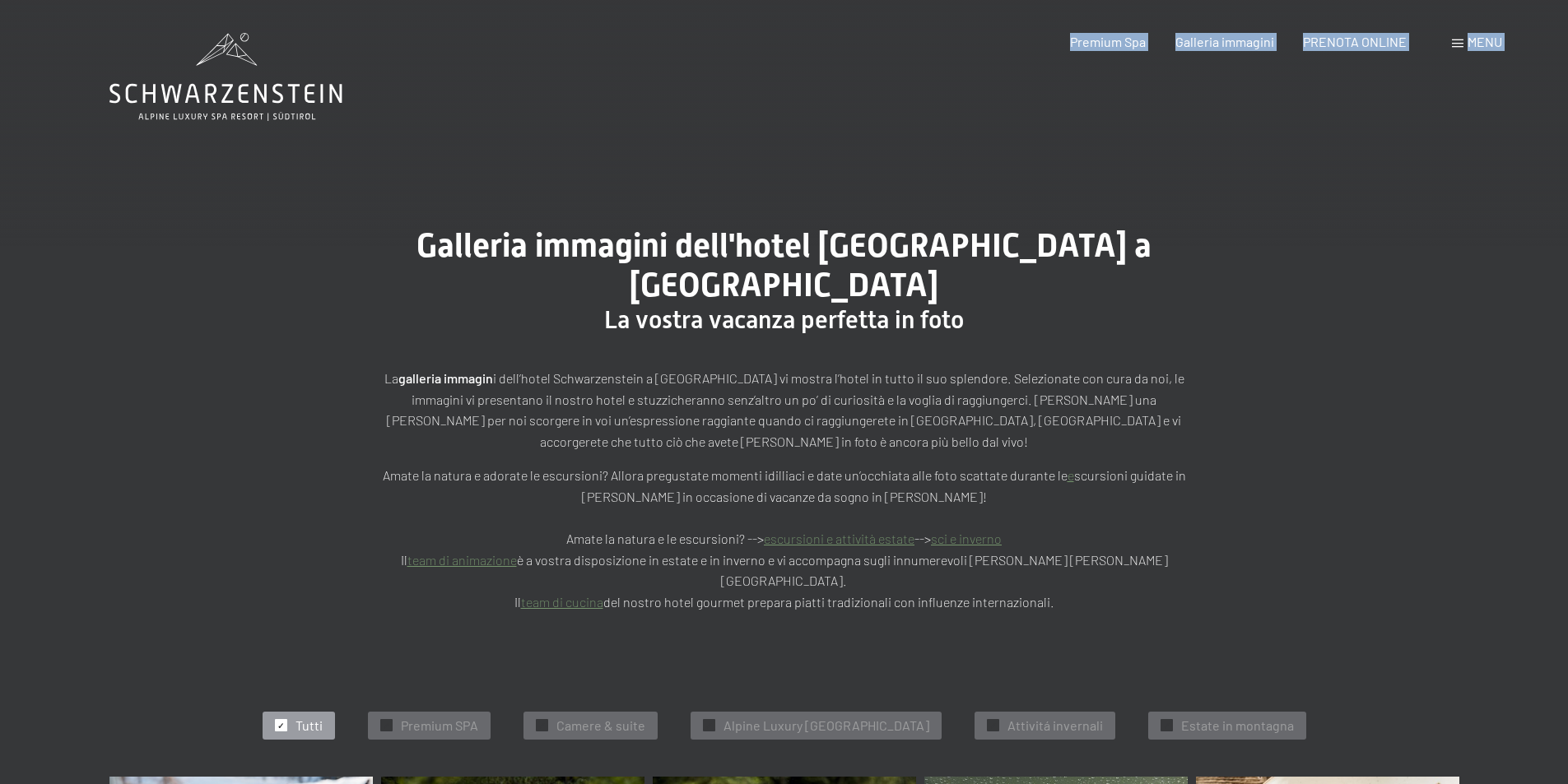
drag, startPoint x: 345, startPoint y: 89, endPoint x: 117, endPoint y: 101, distance: 228.3
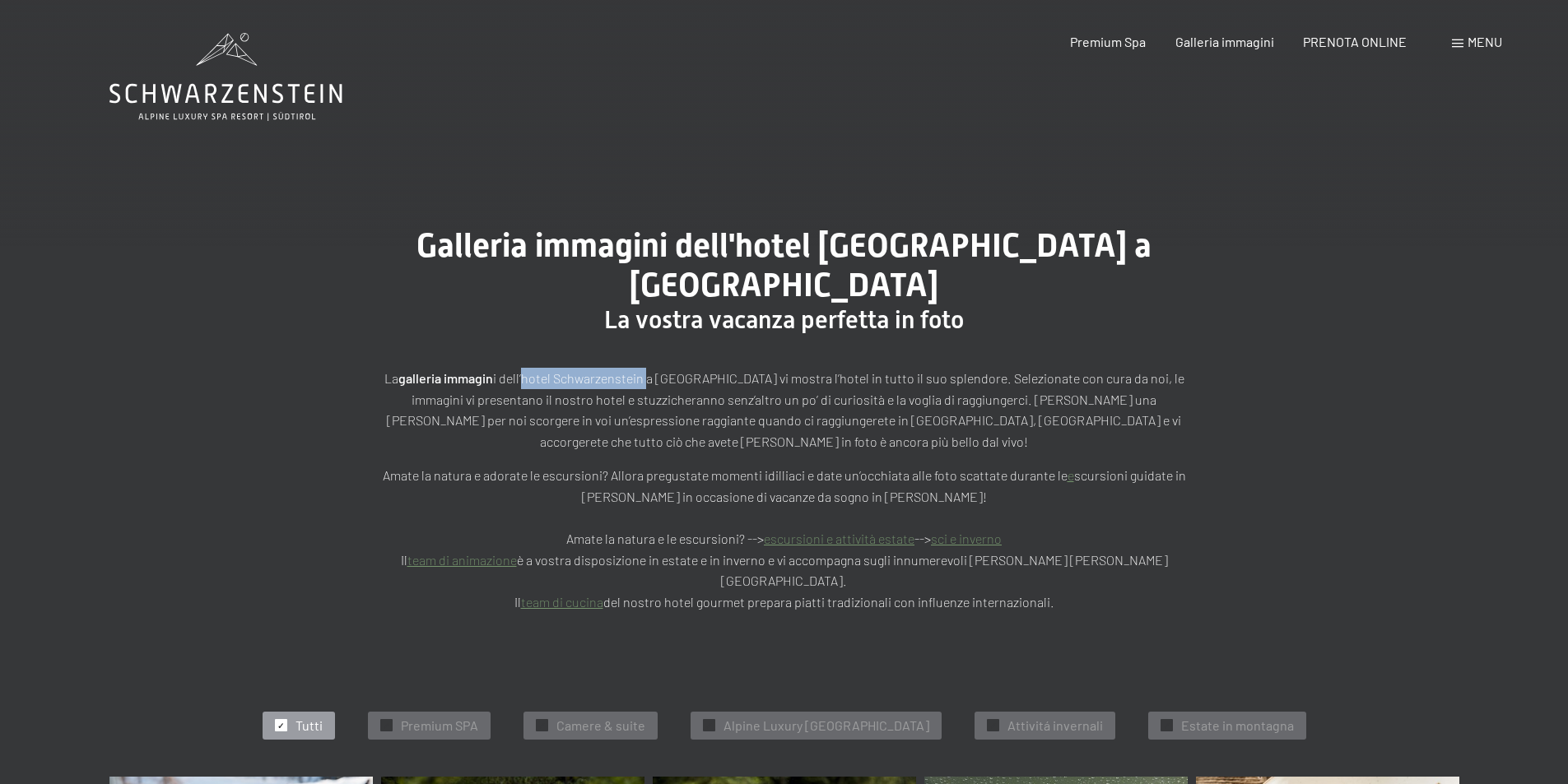
drag, startPoint x: 534, startPoint y: 340, endPoint x: 656, endPoint y: 320, distance: 123.6
click at [656, 335] on div "La galleria immagin i dell’hotel Schwarzenstein a Lutago vi mostra l’hotel in t…" at bounding box center [784, 474] width 823 height 278
copy p "hotel Schwarzenstein"
